Goal: Transaction & Acquisition: Purchase product/service

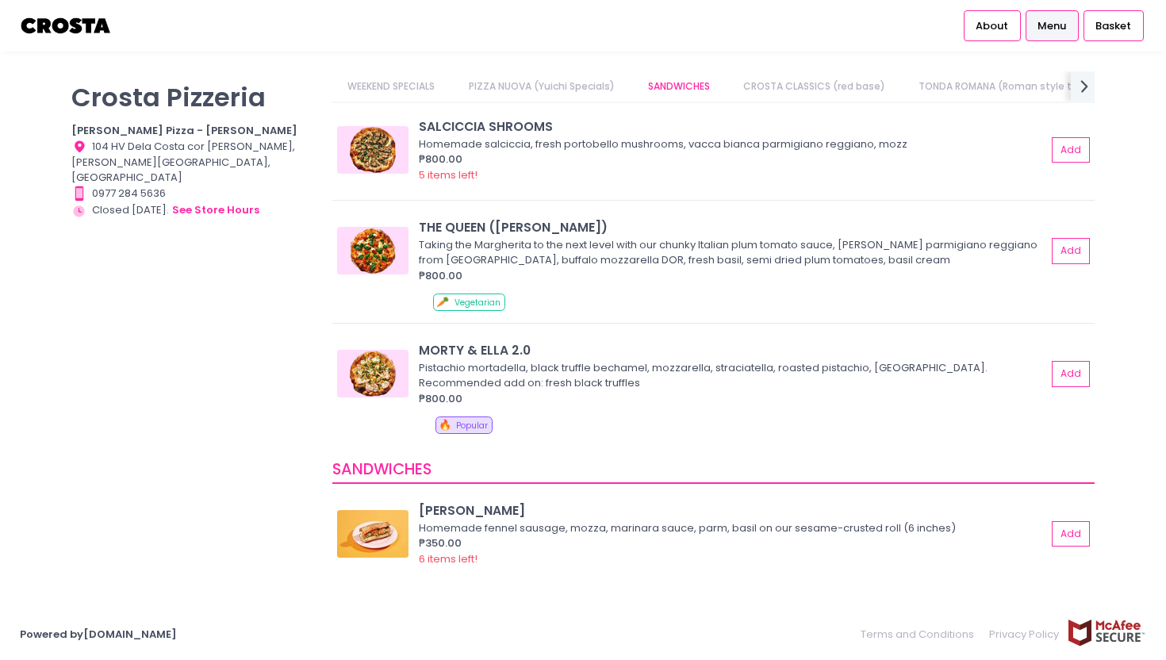
scroll to position [259, 0]
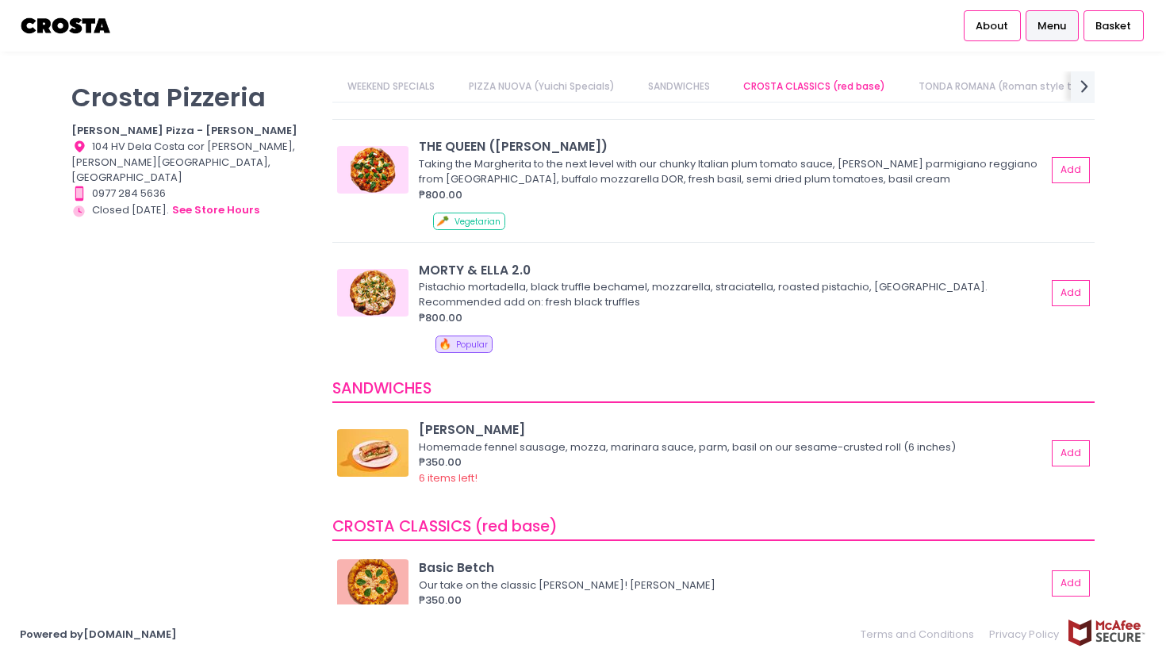
click at [347, 90] on link "WEEKEND SPECIALS" at bounding box center [391, 86] width 118 height 30
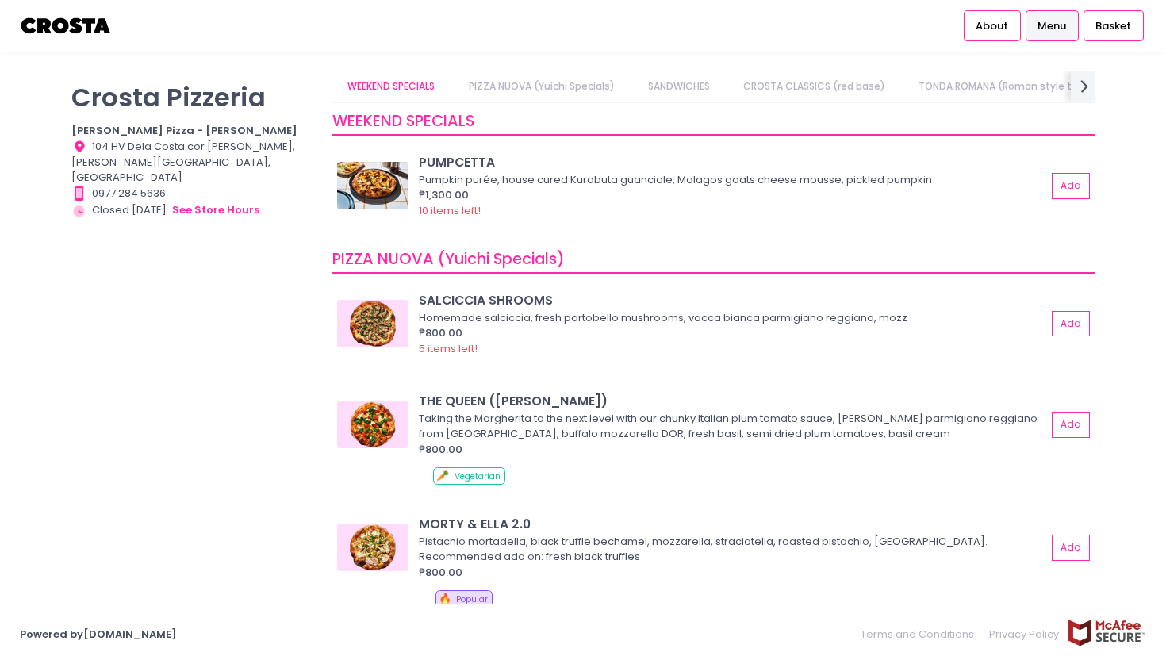
scroll to position [0, 0]
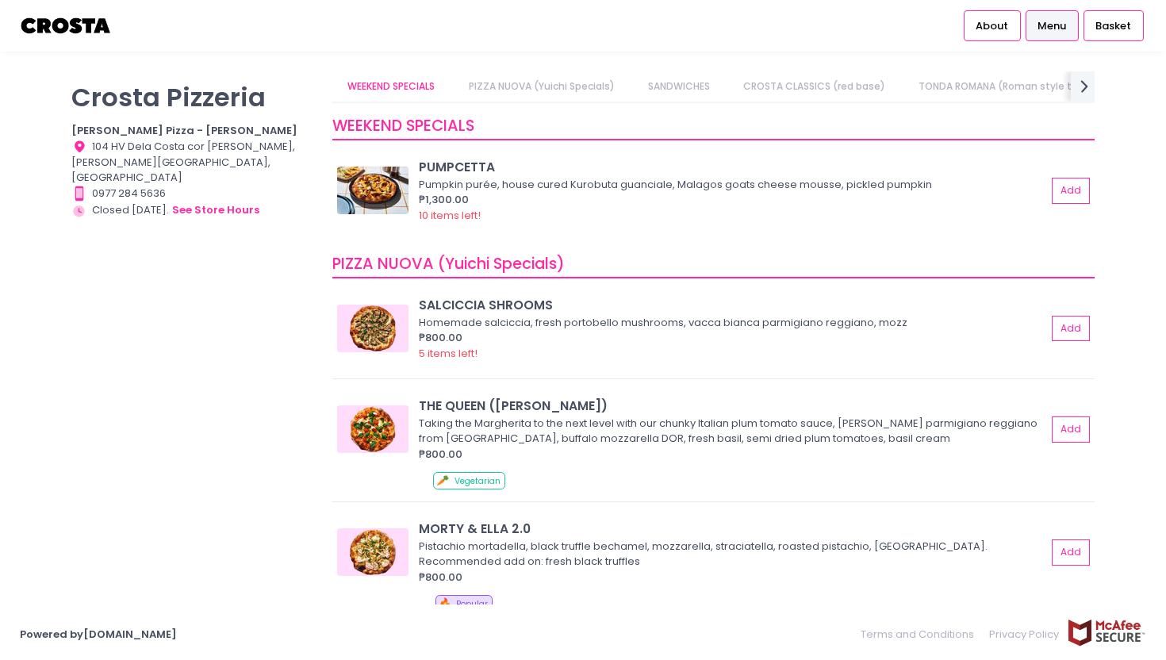
click at [477, 90] on link "PIZZA NUOVA (Yuichi Specials)" at bounding box center [541, 86] width 177 height 30
click at [952, 71] on link "TONDA ROMANA (Roman style thin crust)" at bounding box center [1019, 86] width 232 height 30
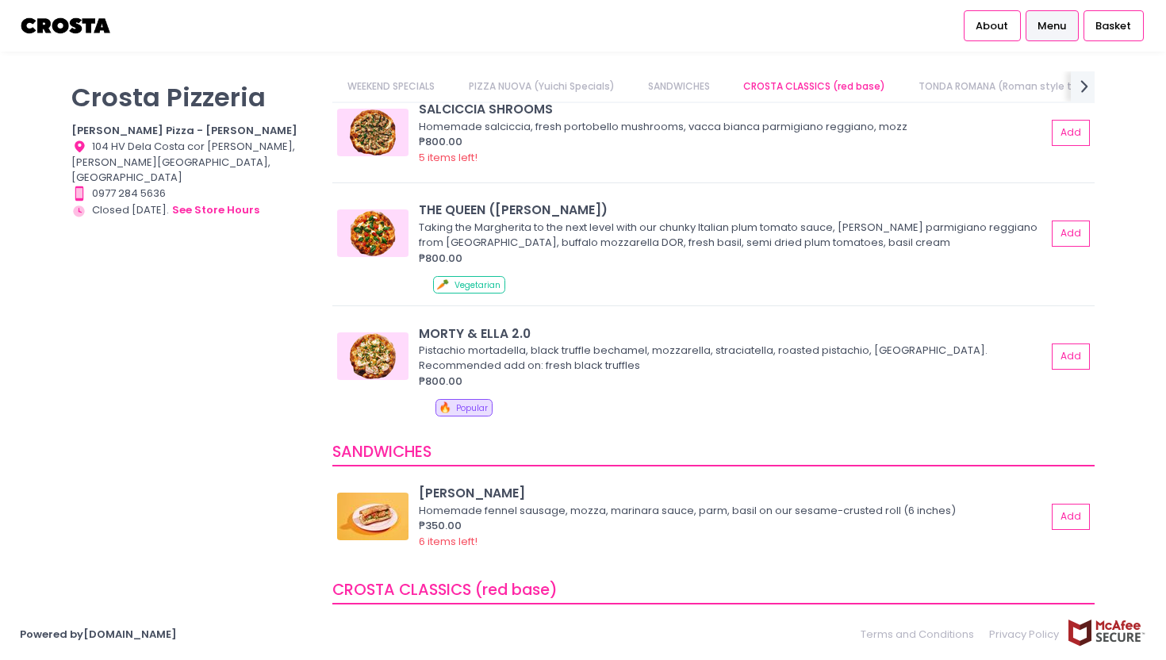
scroll to position [630, 0]
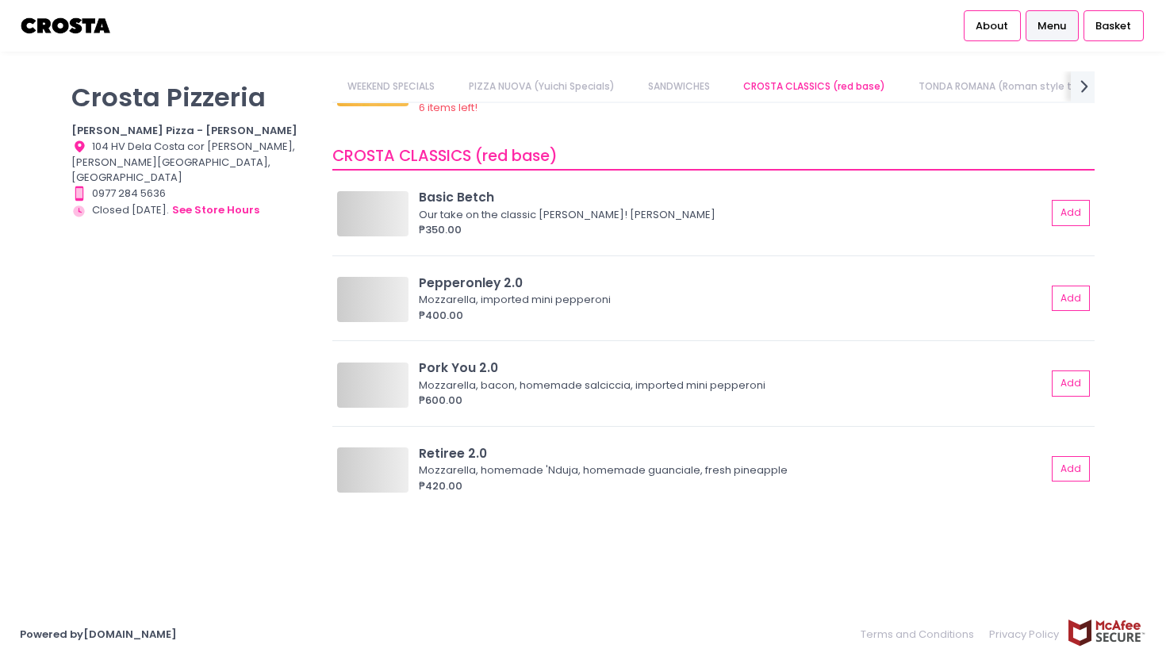
click at [952, 89] on link "TONDA ROMANA (Roman style thin crust)" at bounding box center [1019, 86] width 232 height 30
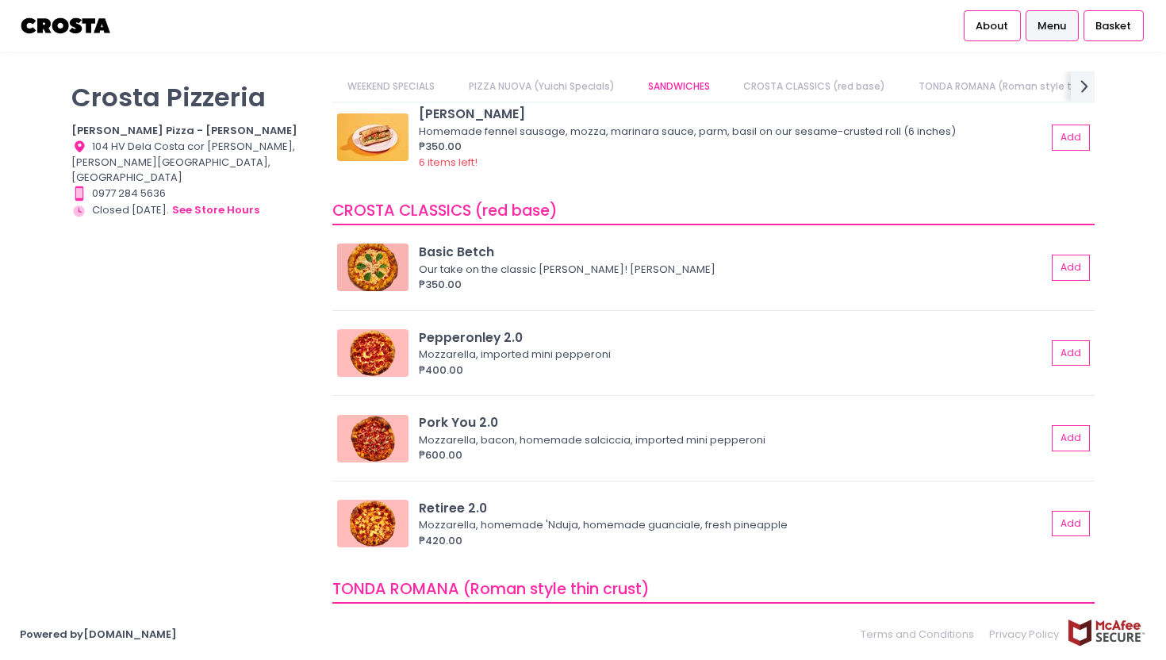
scroll to position [0, 0]
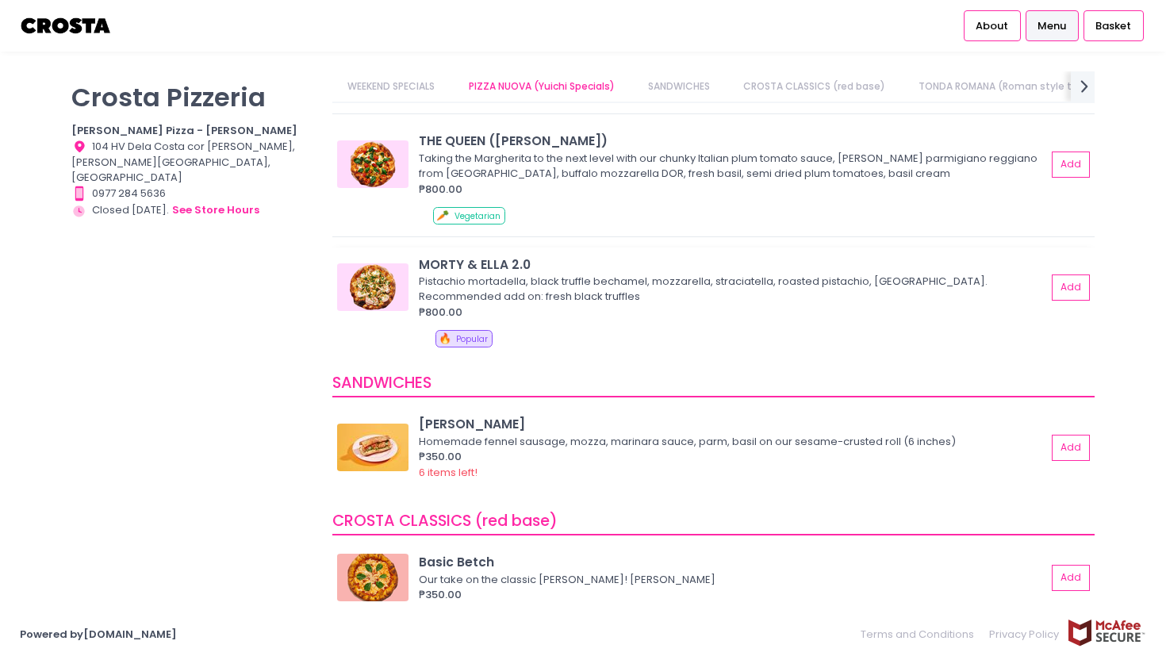
click at [370, 286] on img at bounding box center [372, 287] width 71 height 48
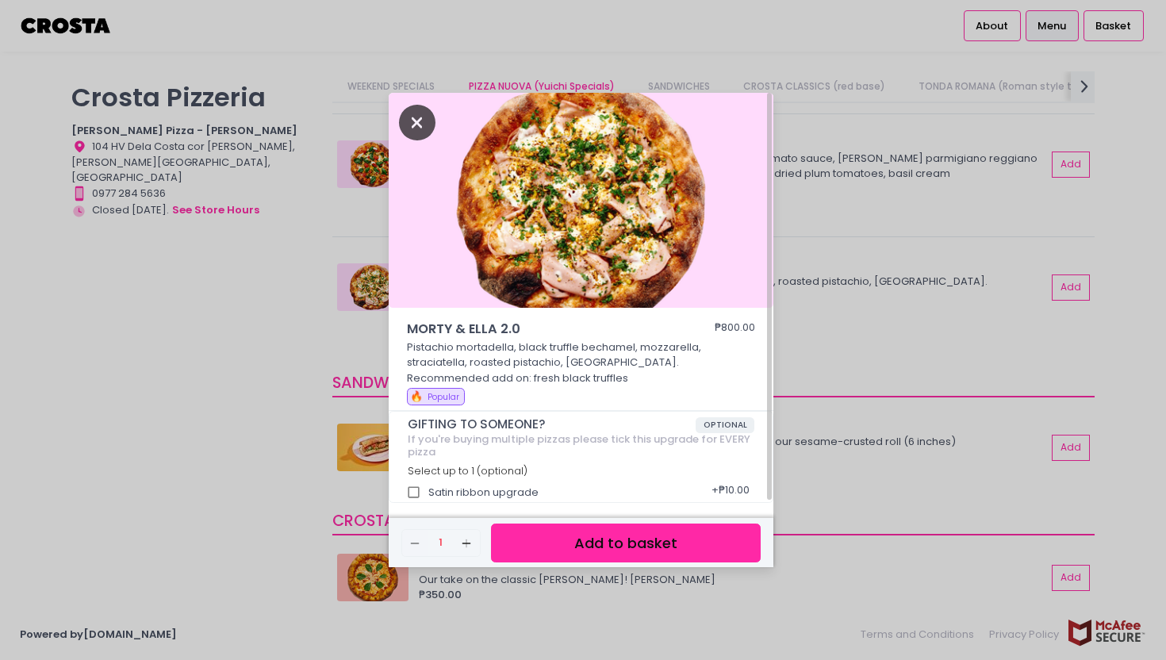
click at [412, 122] on icon "Close" at bounding box center [417, 123] width 36 height 36
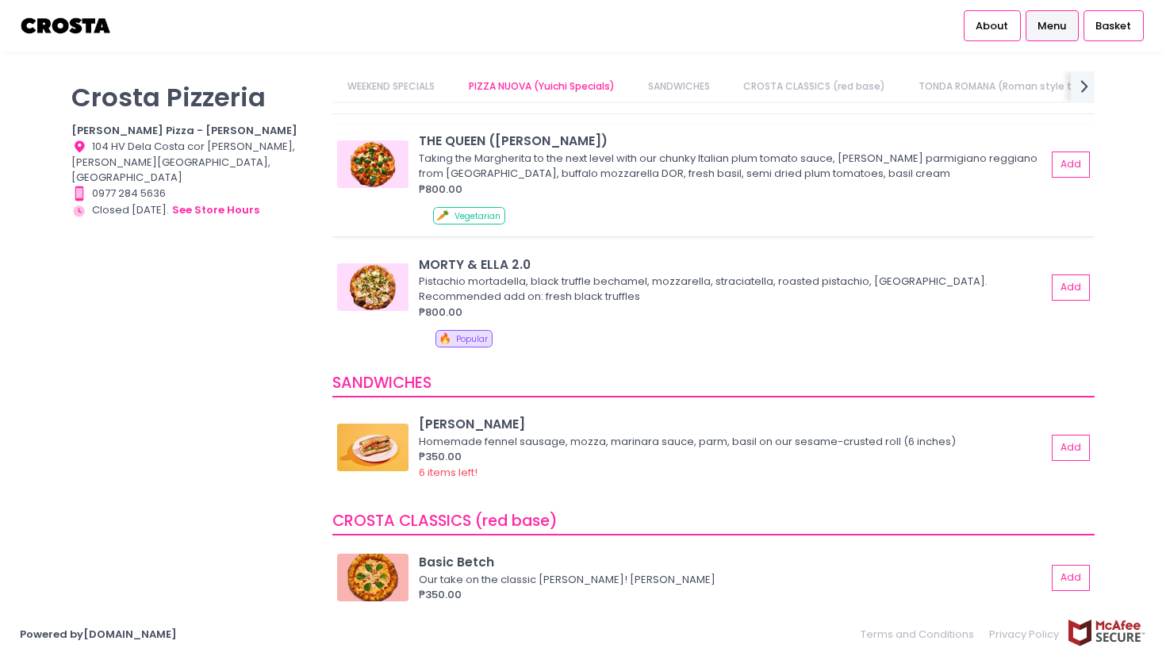
click at [379, 167] on img at bounding box center [372, 164] width 71 height 48
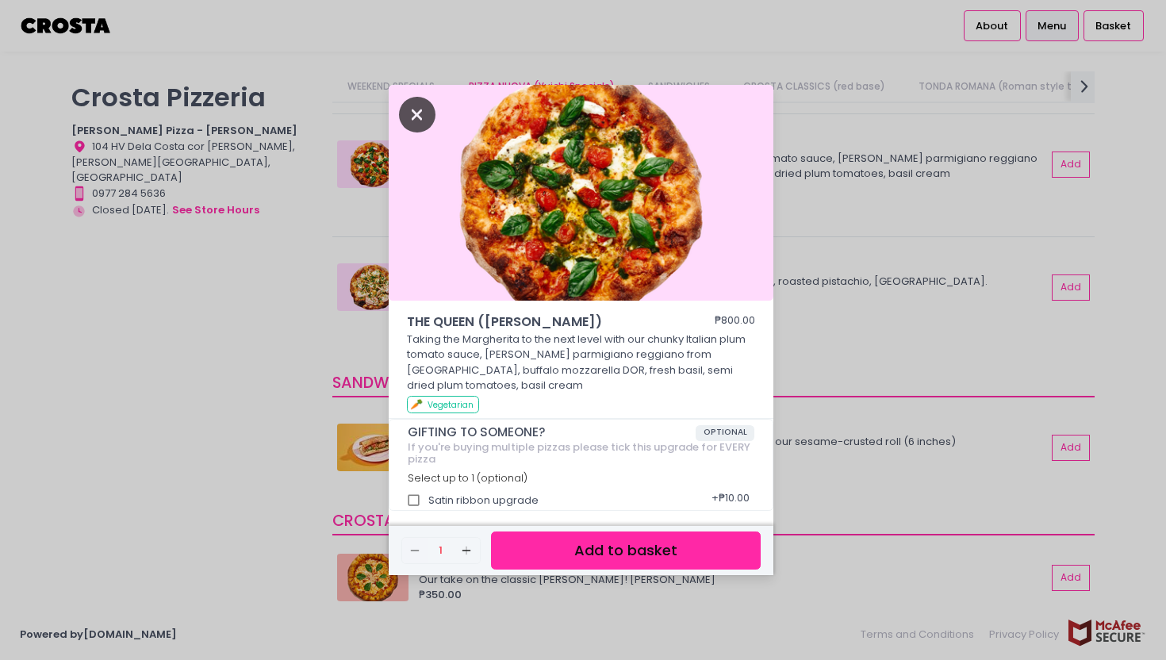
click at [418, 112] on icon "Close" at bounding box center [417, 115] width 36 height 36
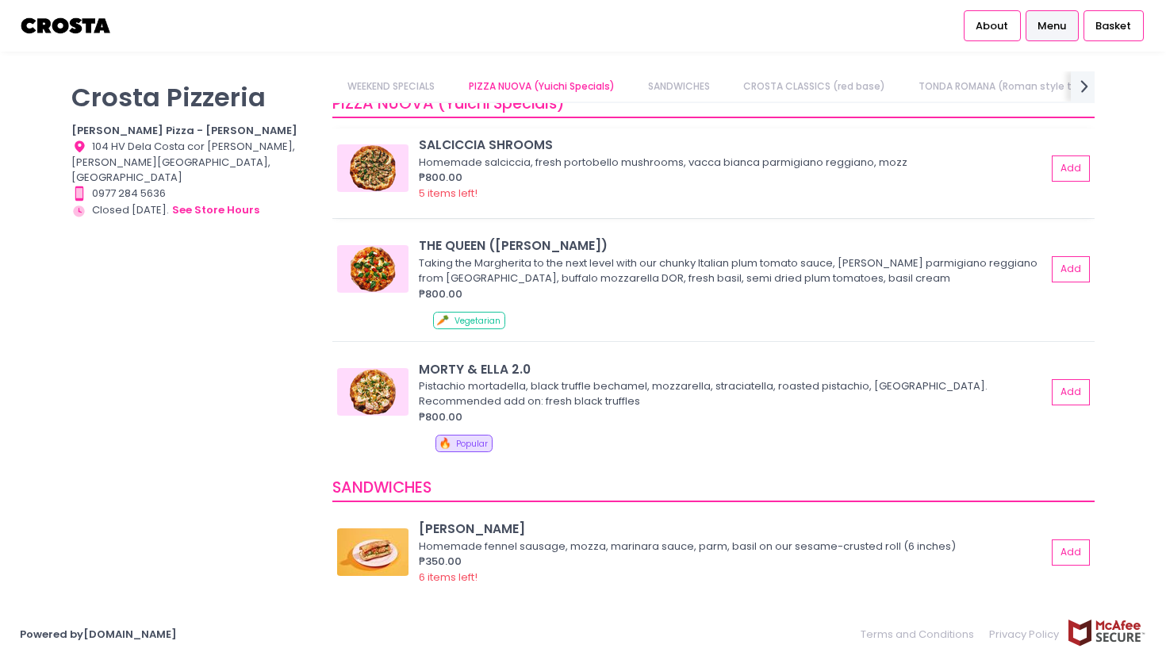
click at [386, 173] on img at bounding box center [372, 168] width 71 height 48
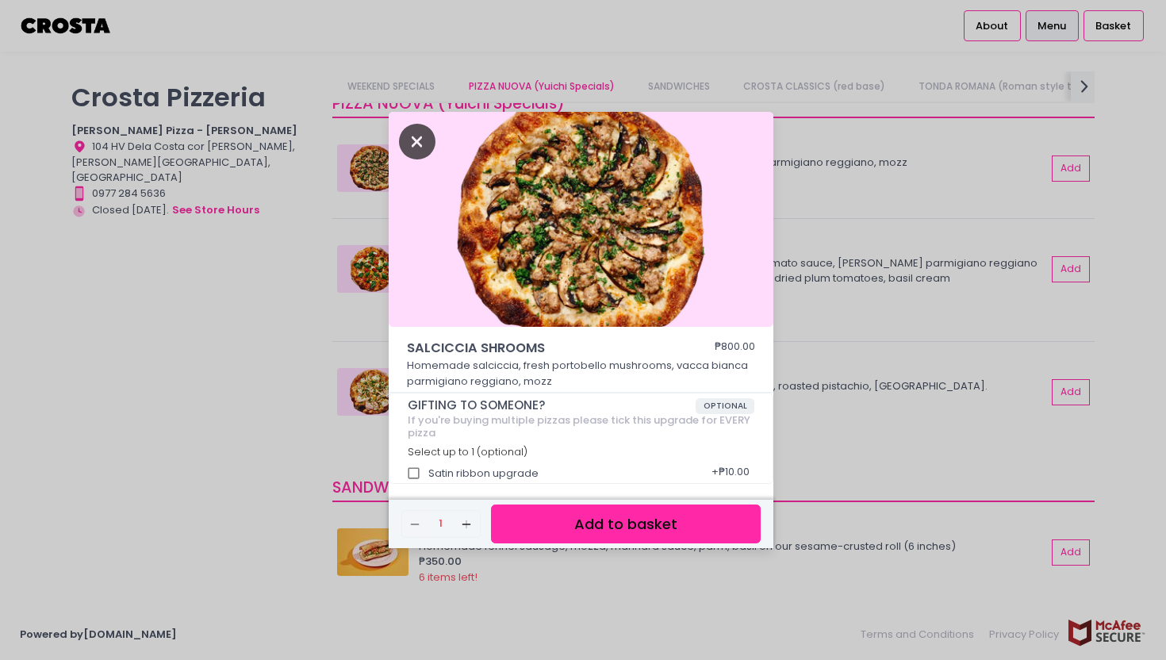
click at [416, 134] on icon "Close" at bounding box center [417, 142] width 36 height 36
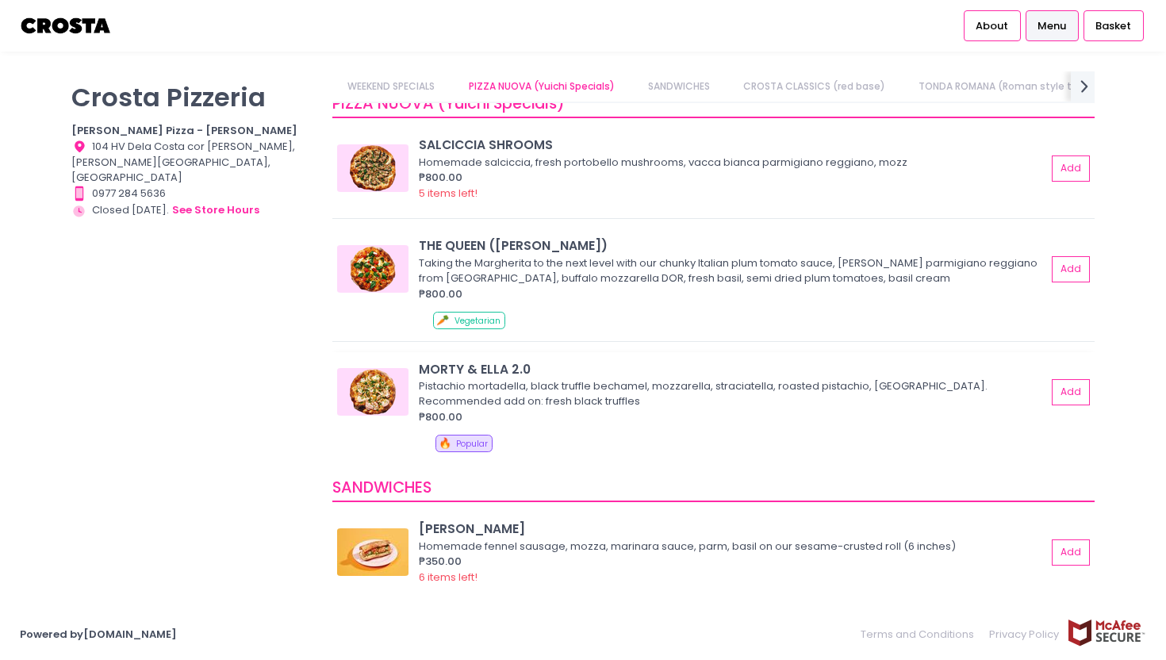
click at [379, 392] on img at bounding box center [372, 392] width 71 height 48
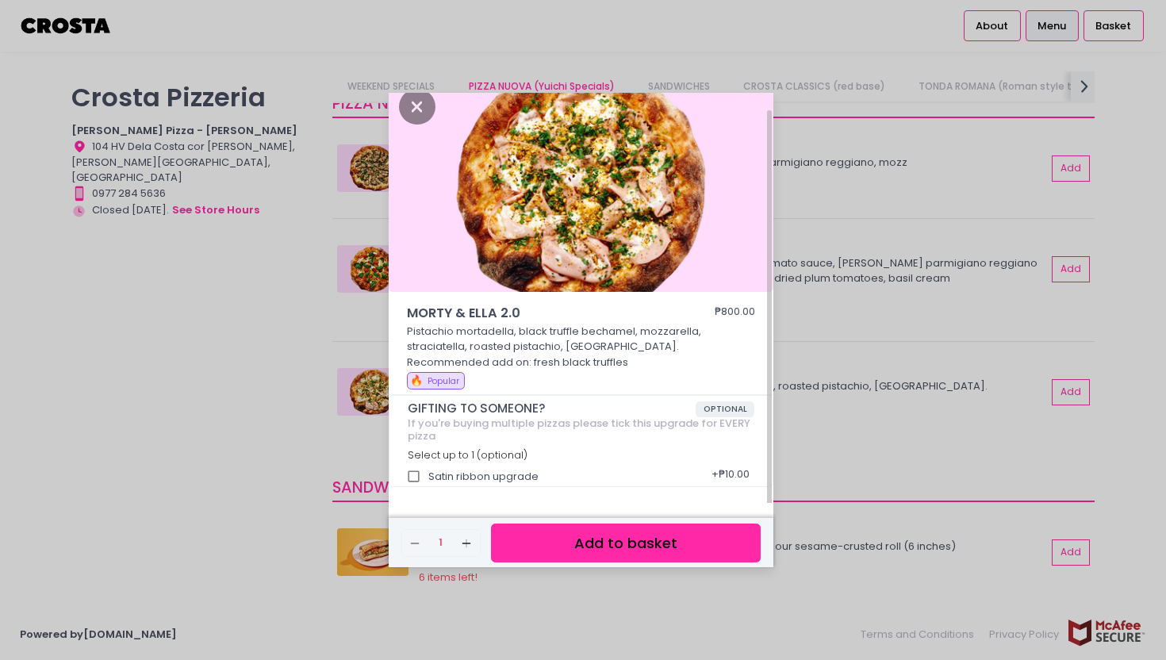
scroll to position [17, 0]
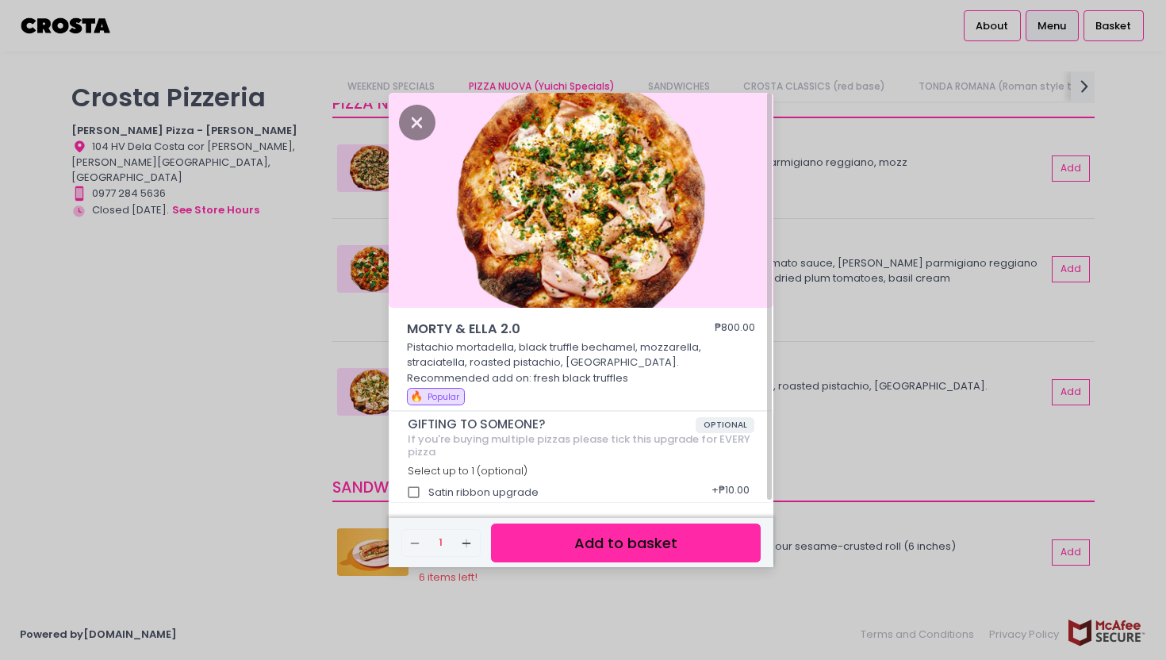
click at [857, 244] on div "MORTY & [PERSON_NAME] 2.0 ₱800.00 Pistachio mortadella, black truffle bechamel,…" at bounding box center [583, 330] width 1166 height 660
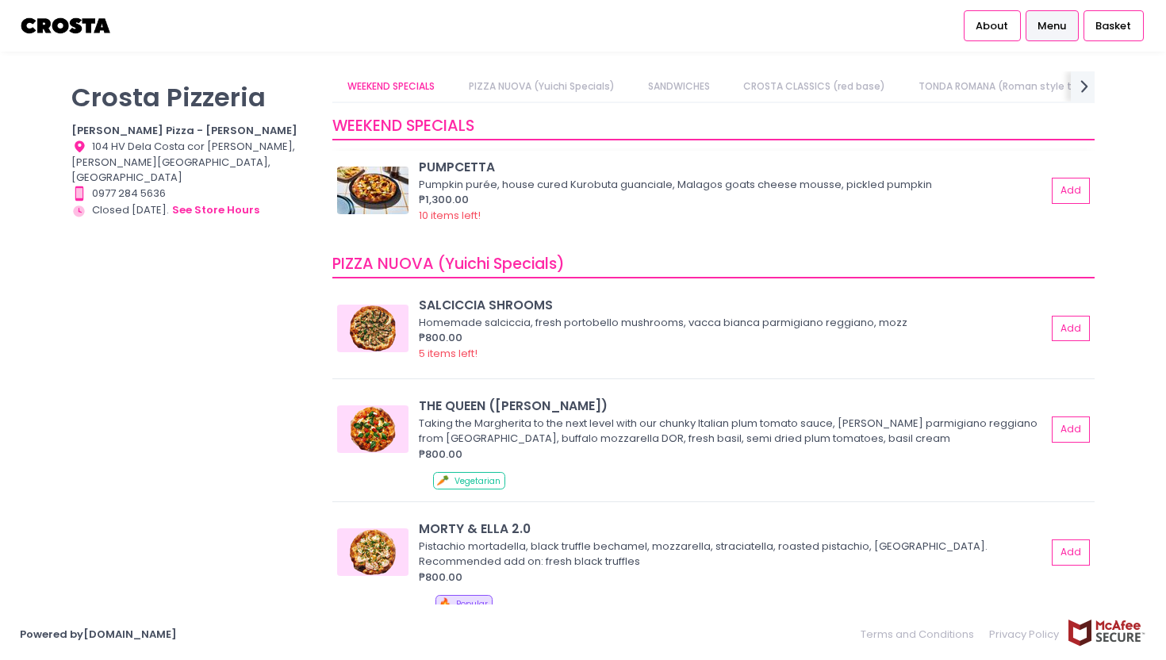
click at [407, 178] on img at bounding box center [372, 191] width 71 height 48
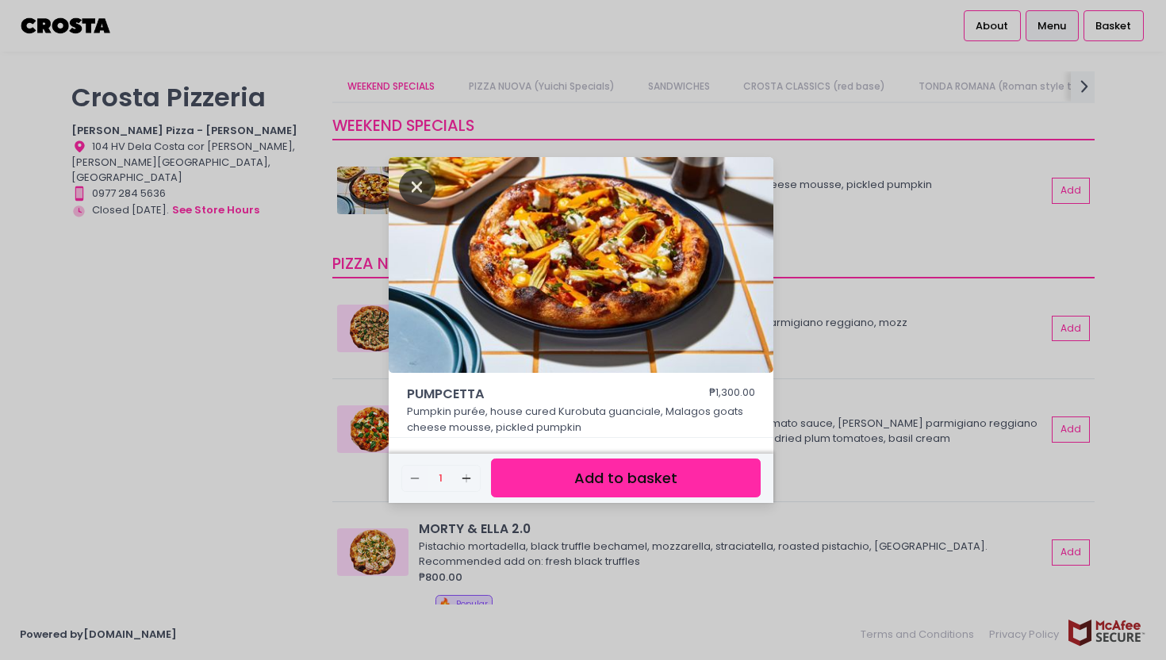
click at [414, 180] on icon "Close" at bounding box center [417, 187] width 36 height 36
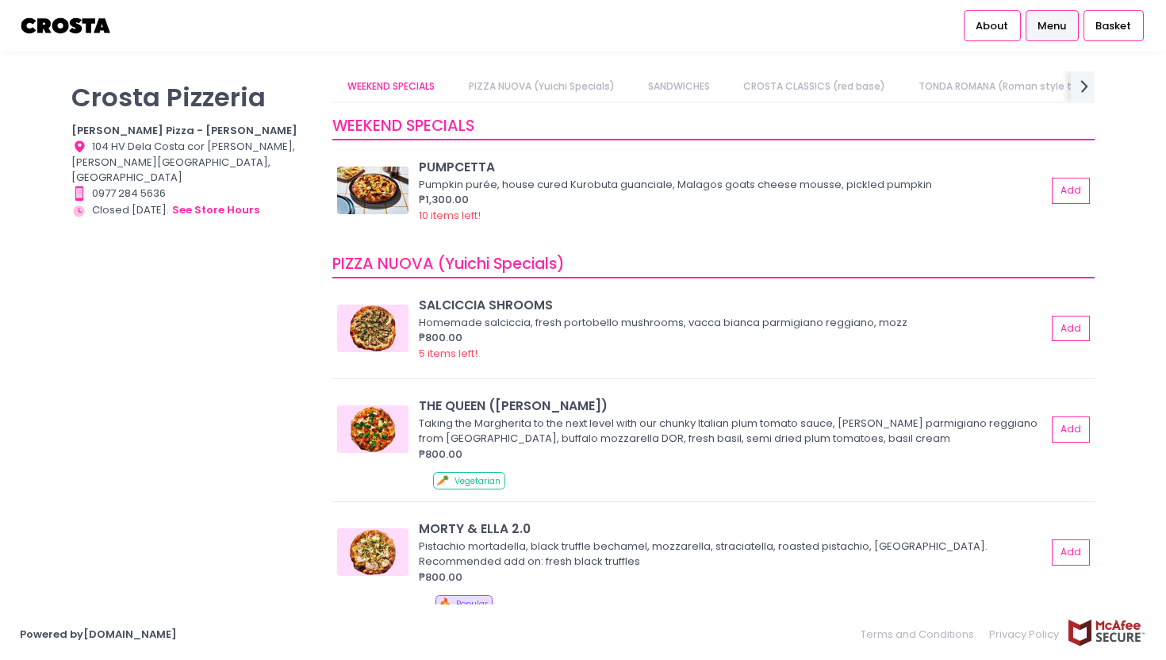
click at [387, 176] on img at bounding box center [372, 191] width 71 height 48
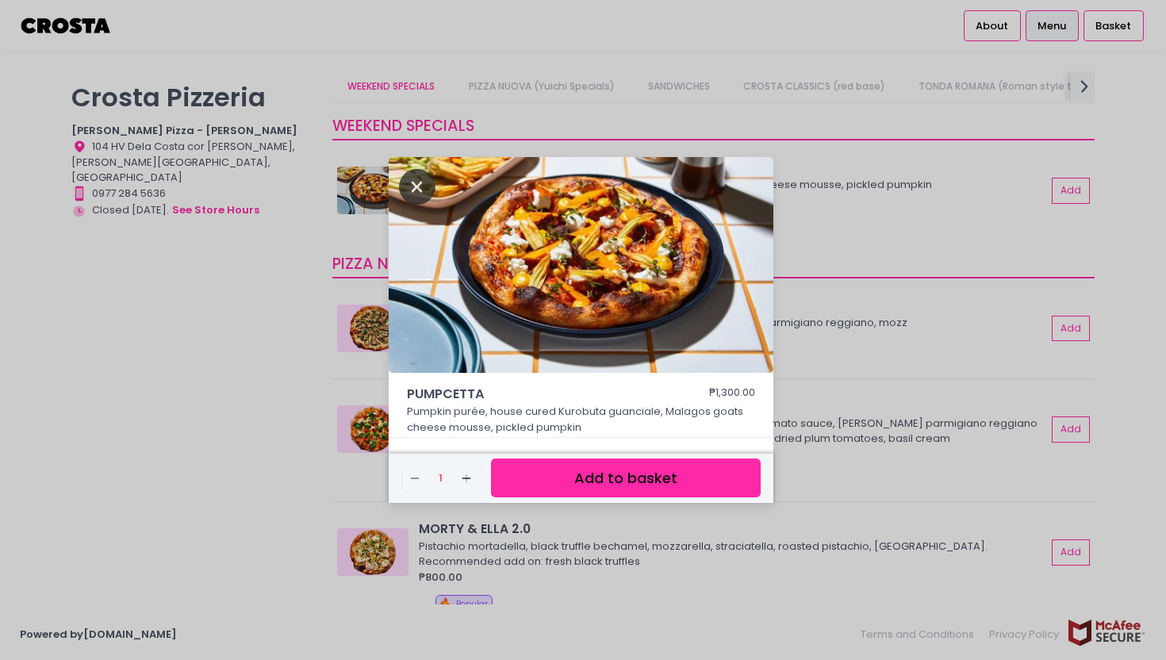
click at [411, 183] on icon "Close" at bounding box center [417, 187] width 36 height 36
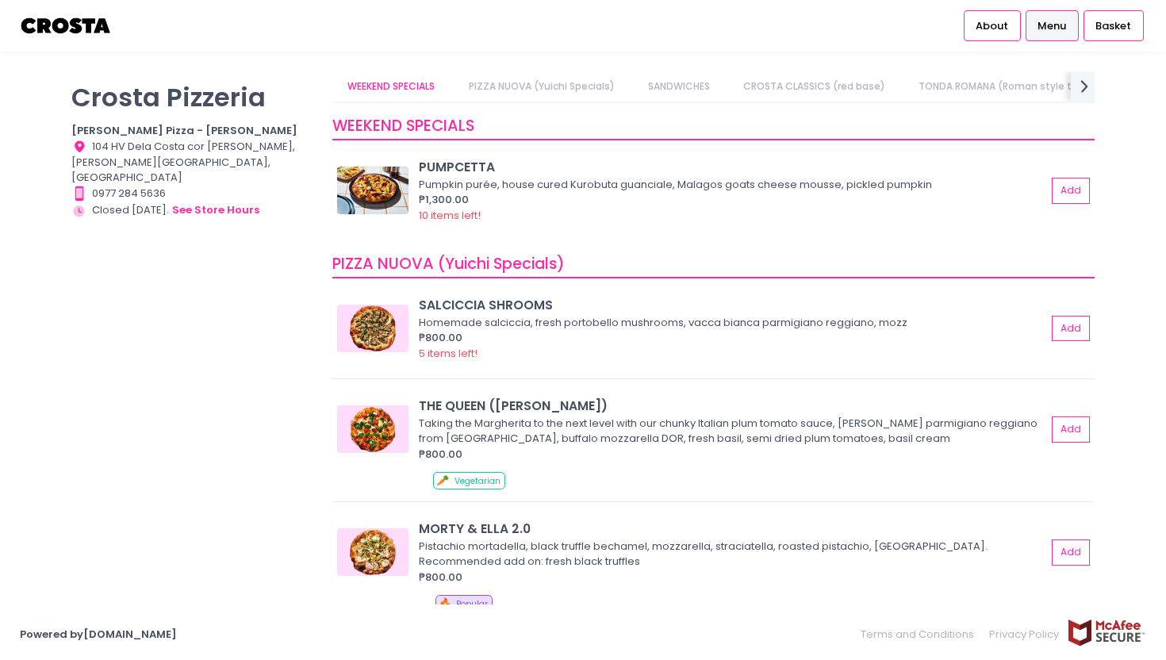
click at [389, 186] on img at bounding box center [372, 191] width 71 height 48
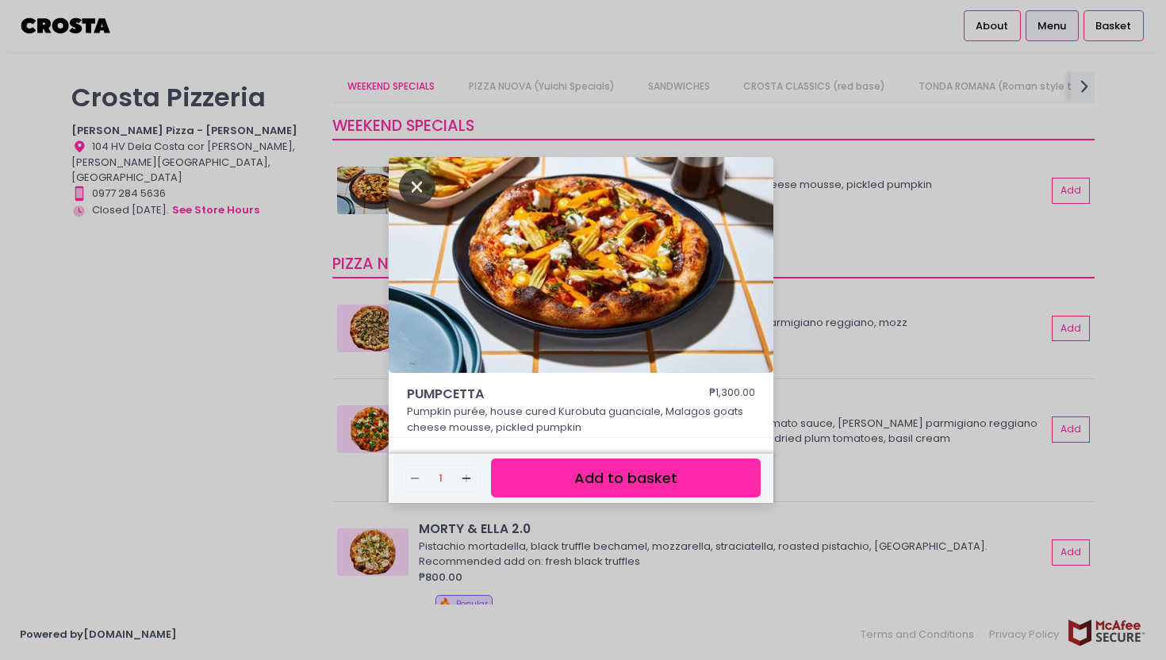
click at [426, 193] on icon "Close" at bounding box center [417, 187] width 36 height 36
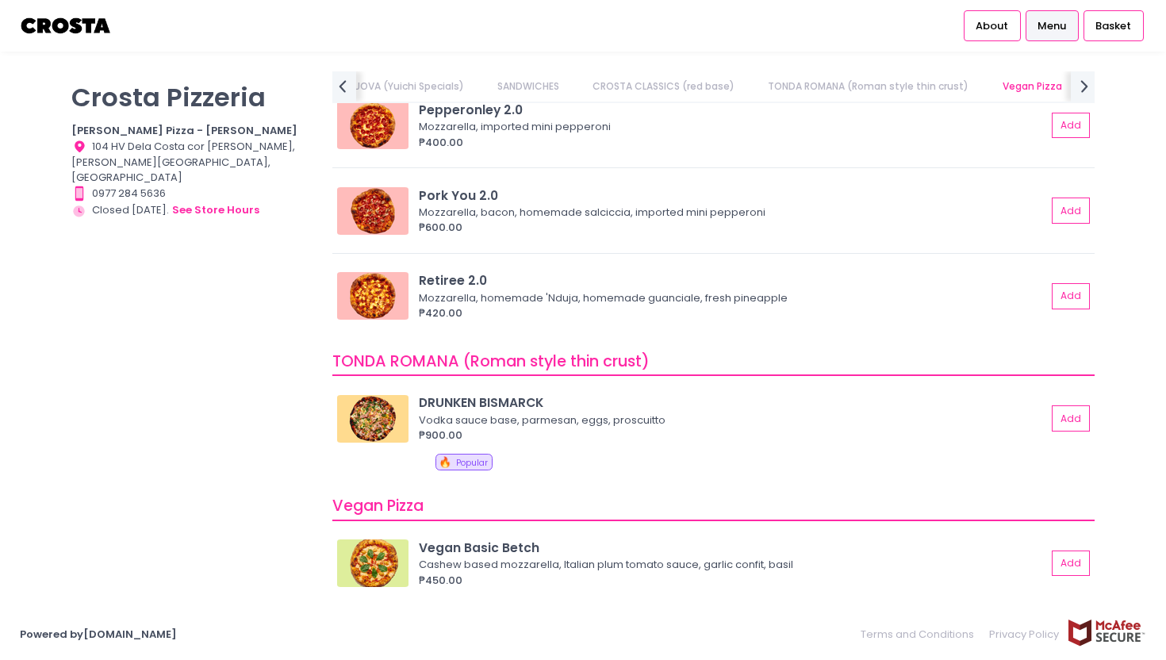
scroll to position [813, 0]
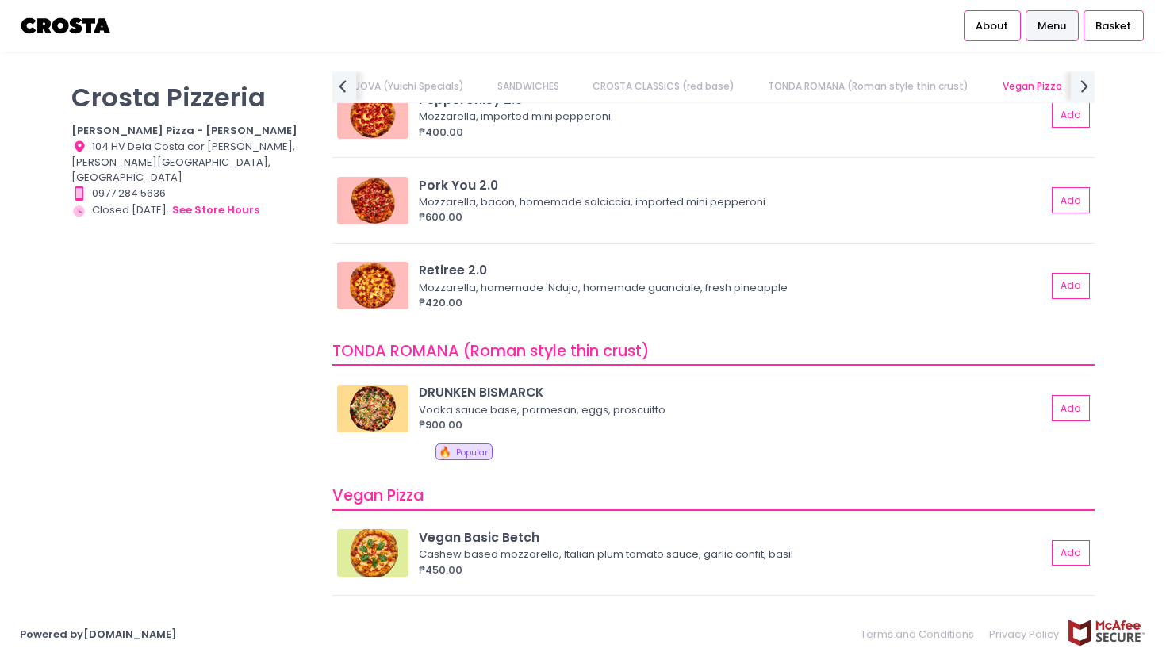
click at [385, 404] on img at bounding box center [372, 409] width 71 height 48
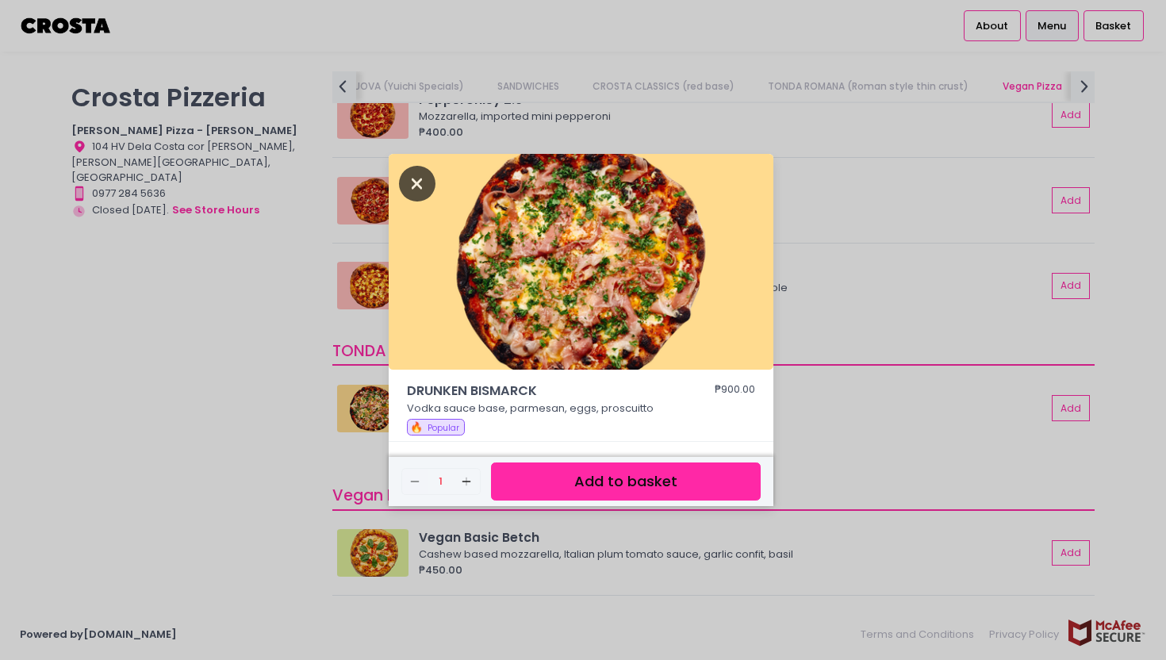
click at [419, 178] on icon "Close" at bounding box center [417, 184] width 36 height 36
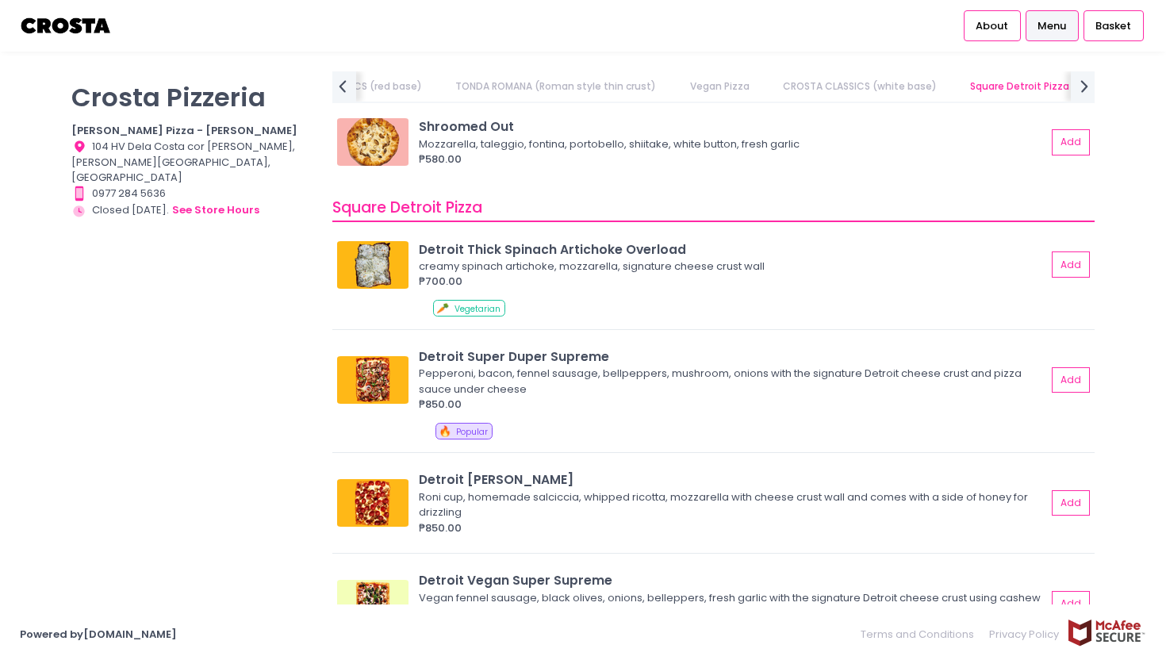
scroll to position [1885, 0]
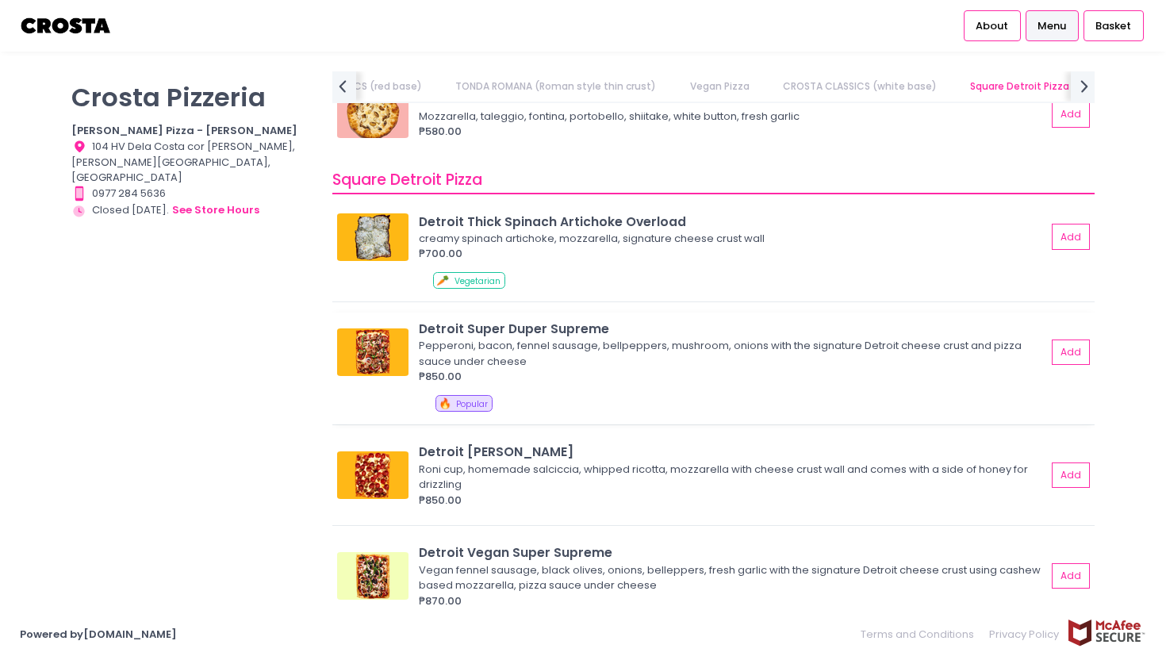
click at [387, 339] on img at bounding box center [372, 352] width 71 height 48
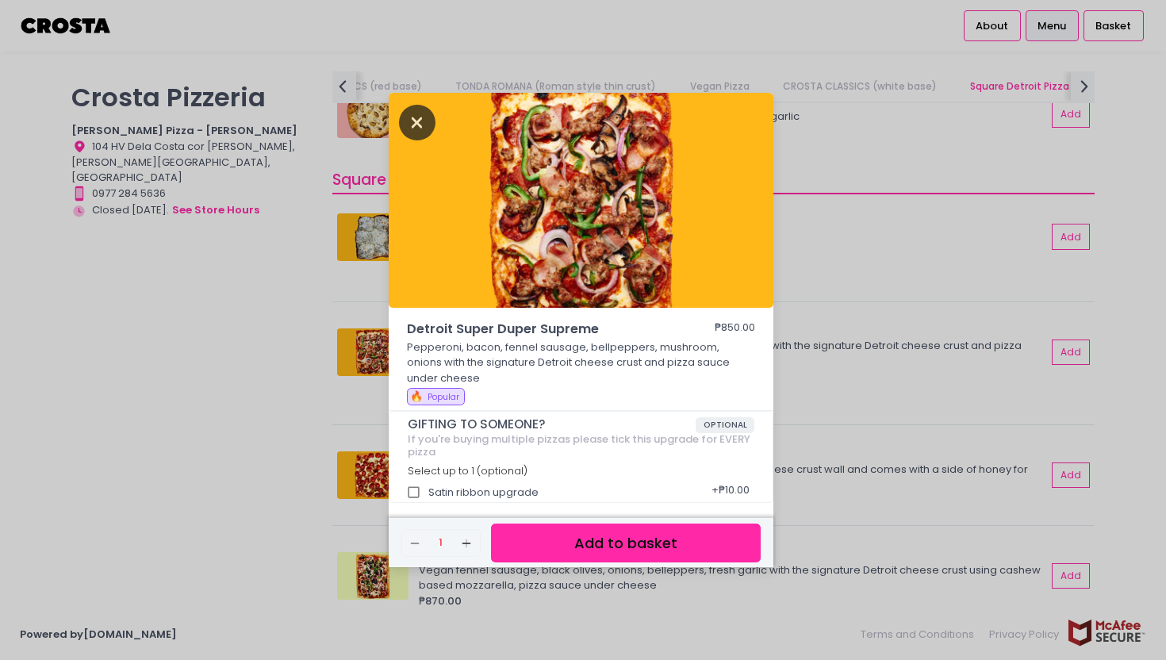
click at [424, 123] on icon "Close" at bounding box center [417, 123] width 36 height 36
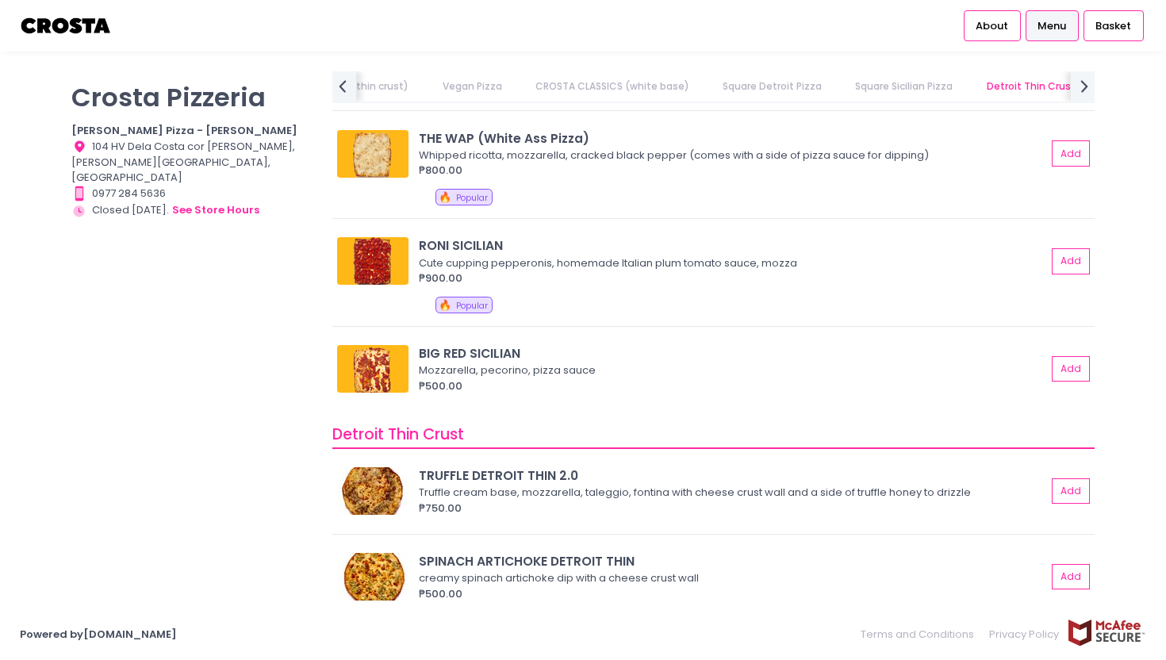
scroll to position [2774, 0]
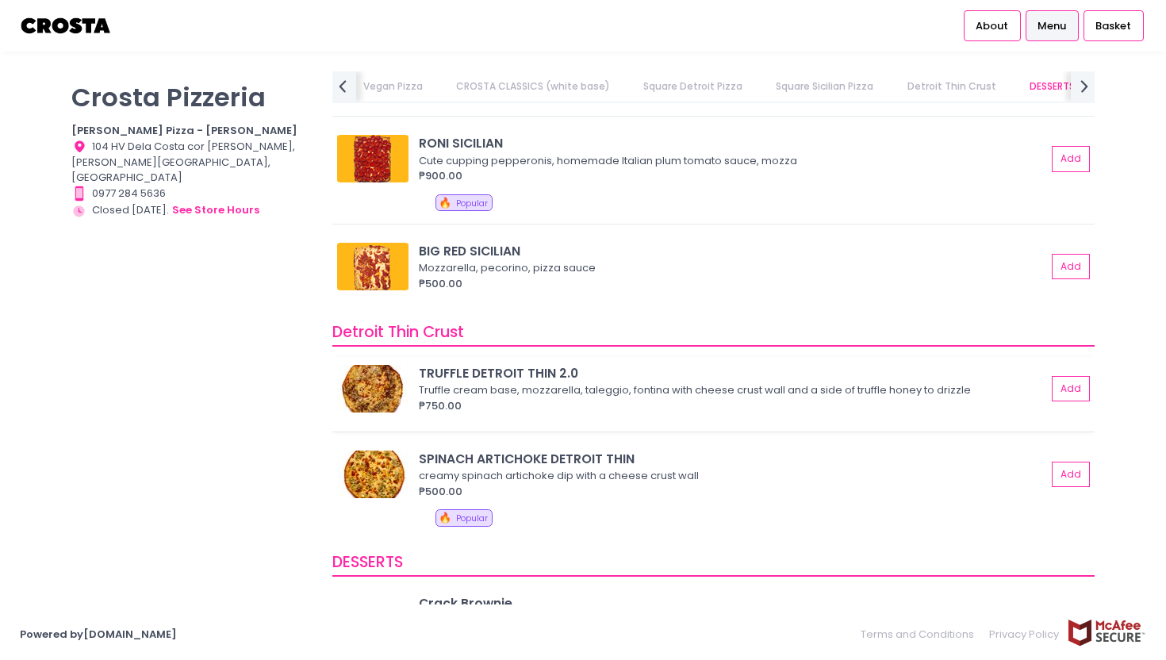
click at [379, 385] on img at bounding box center [372, 389] width 71 height 48
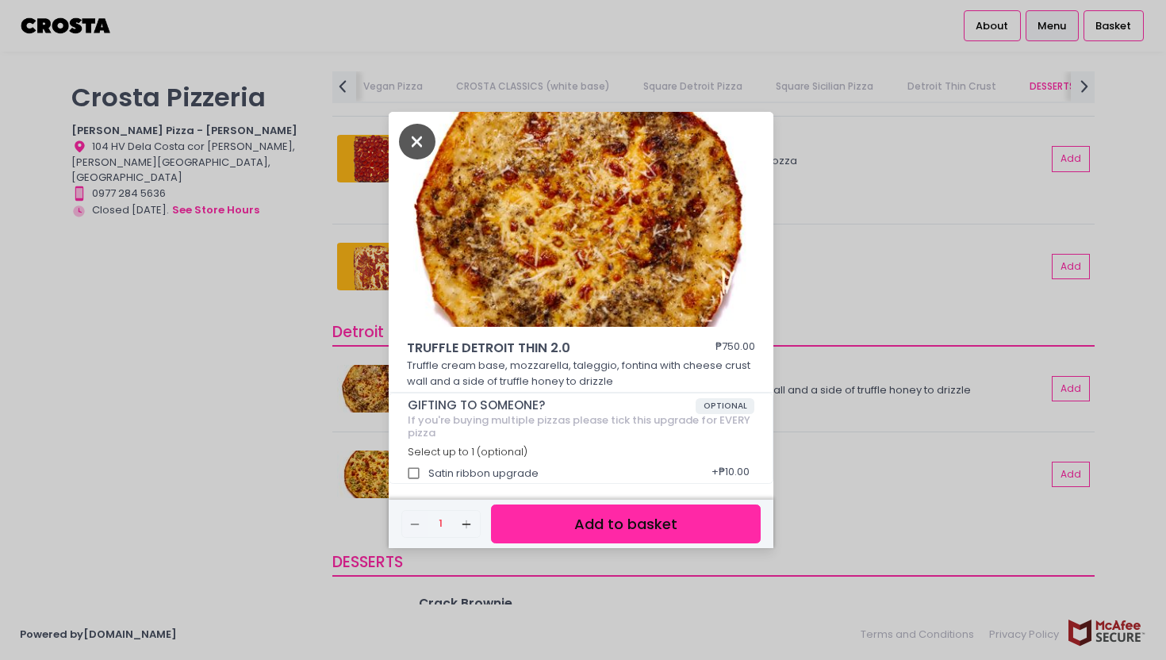
click at [419, 139] on icon "Close" at bounding box center [417, 142] width 36 height 36
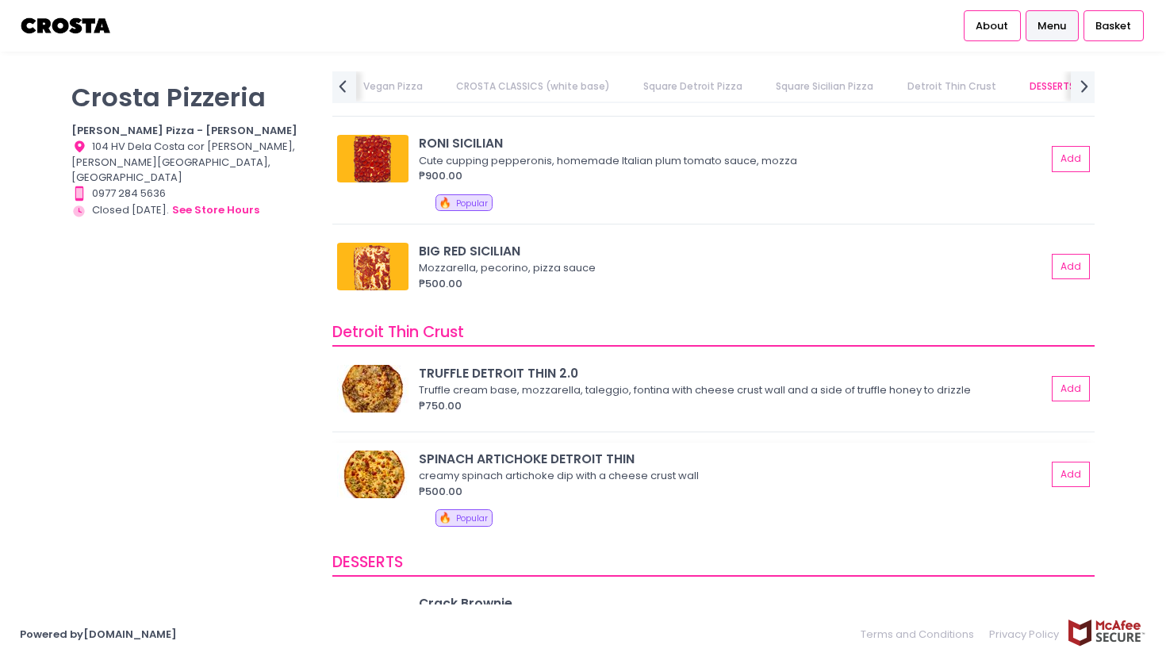
click at [384, 464] on img at bounding box center [372, 475] width 71 height 48
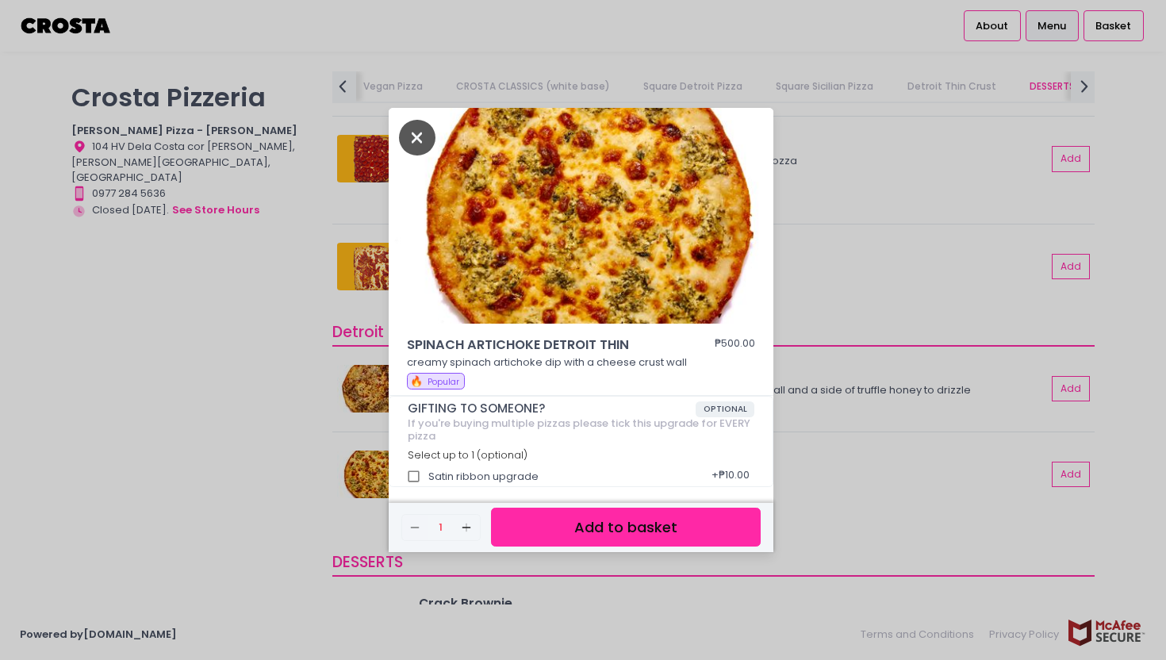
click at [421, 142] on icon "Close" at bounding box center [417, 138] width 36 height 36
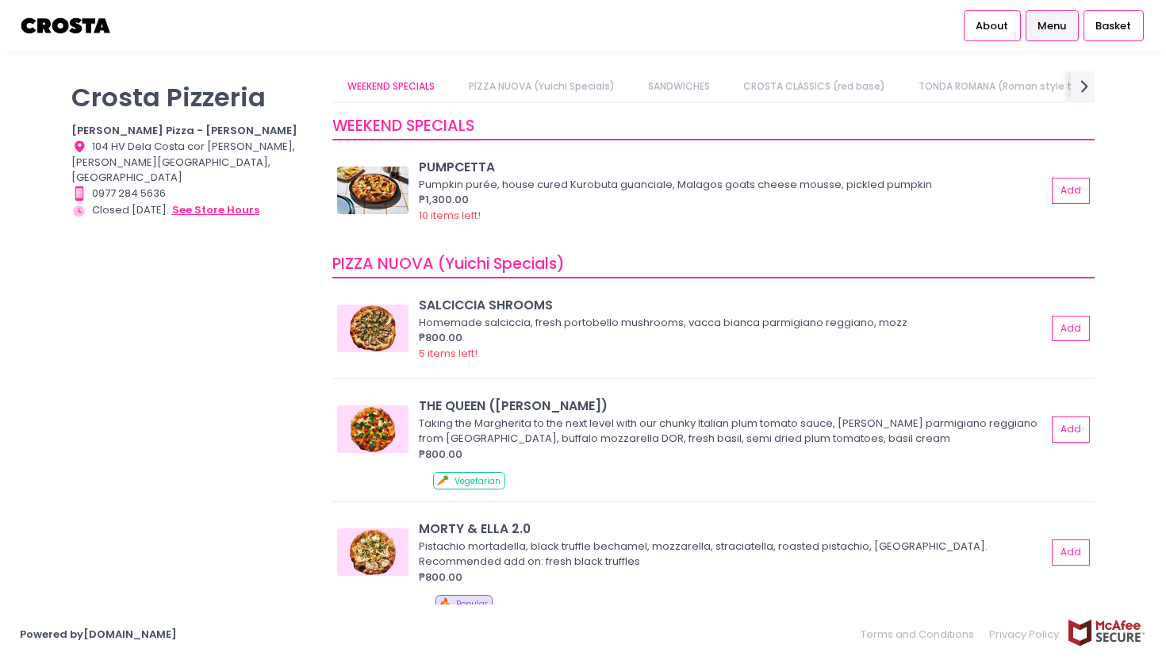
click at [175, 201] on button "see store hours" at bounding box center [215, 209] width 89 height 17
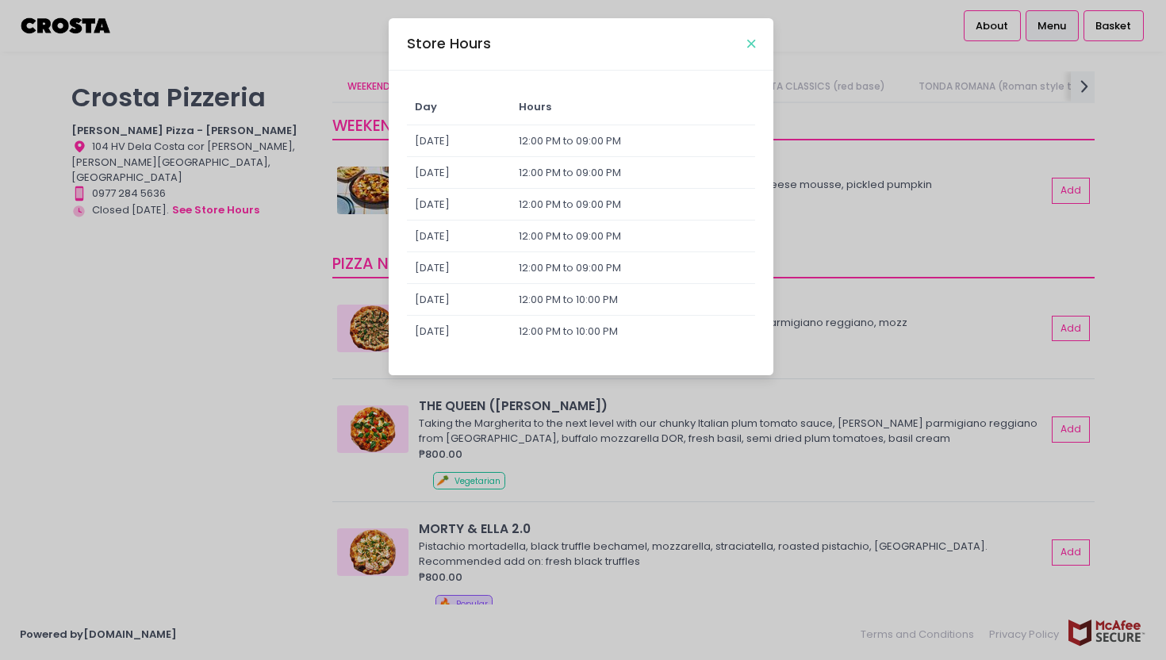
click at [755, 43] on icon "Close" at bounding box center [751, 44] width 8 height 12
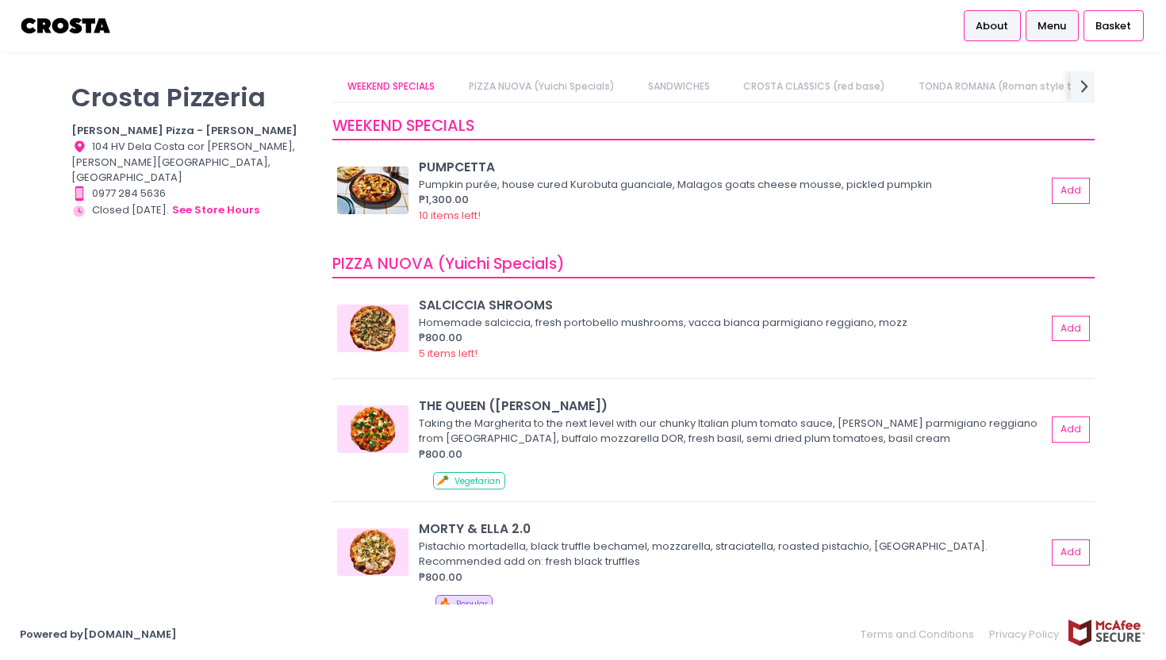
click at [983, 25] on span "About" at bounding box center [992, 26] width 33 height 16
click at [1102, 18] on span "Basket" at bounding box center [1113, 26] width 36 height 16
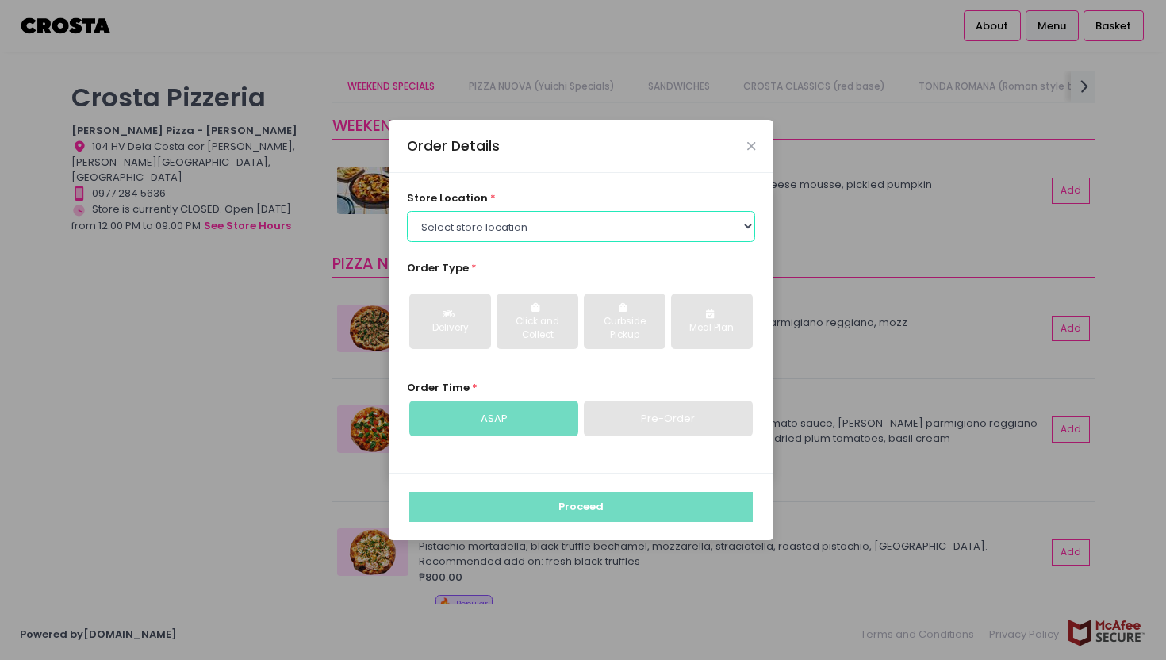
click at [675, 218] on select "Select store location [PERSON_NAME] Pizza - [PERSON_NAME] Pizza - [GEOGRAPHIC_D…" at bounding box center [581, 226] width 349 height 30
select select "5fabb2e53664a8677beaeb89"
click at [407, 211] on select "Select store location [PERSON_NAME] Pizza - [PERSON_NAME] Pizza - [GEOGRAPHIC_D…" at bounding box center [581, 226] width 349 height 30
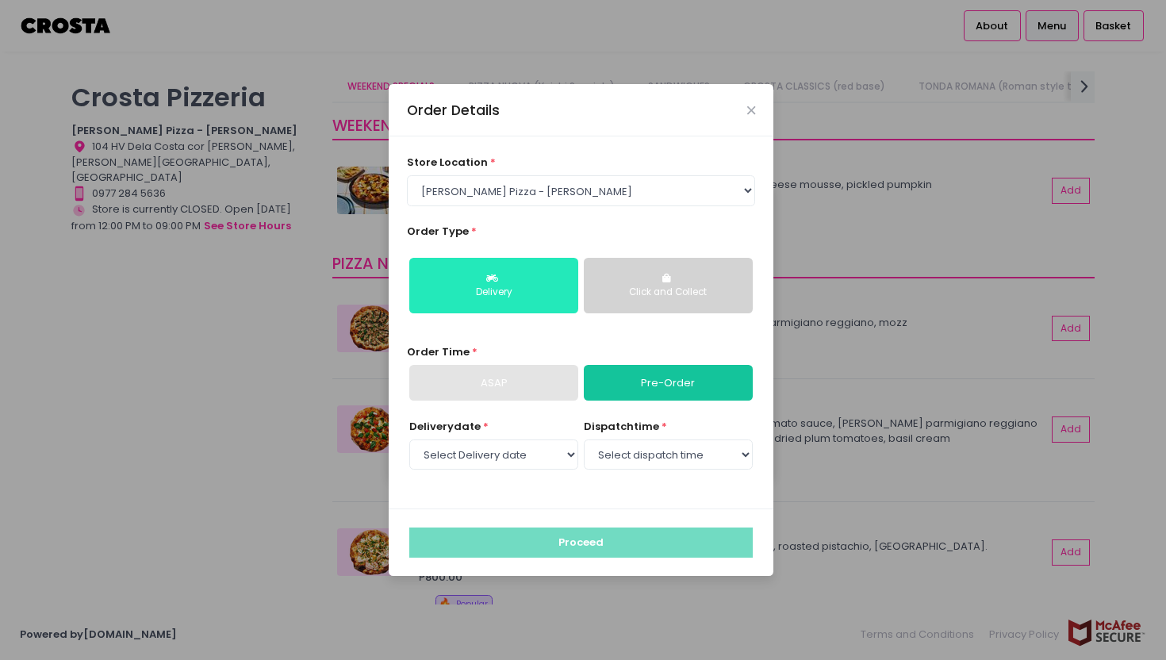
click at [547, 286] on div "Delivery" at bounding box center [493, 293] width 147 height 14
click at [639, 387] on link "Pre-Order" at bounding box center [668, 383] width 169 height 36
click at [752, 107] on icon "Close" at bounding box center [751, 111] width 8 height 12
